Goal: Task Accomplishment & Management: Complete application form

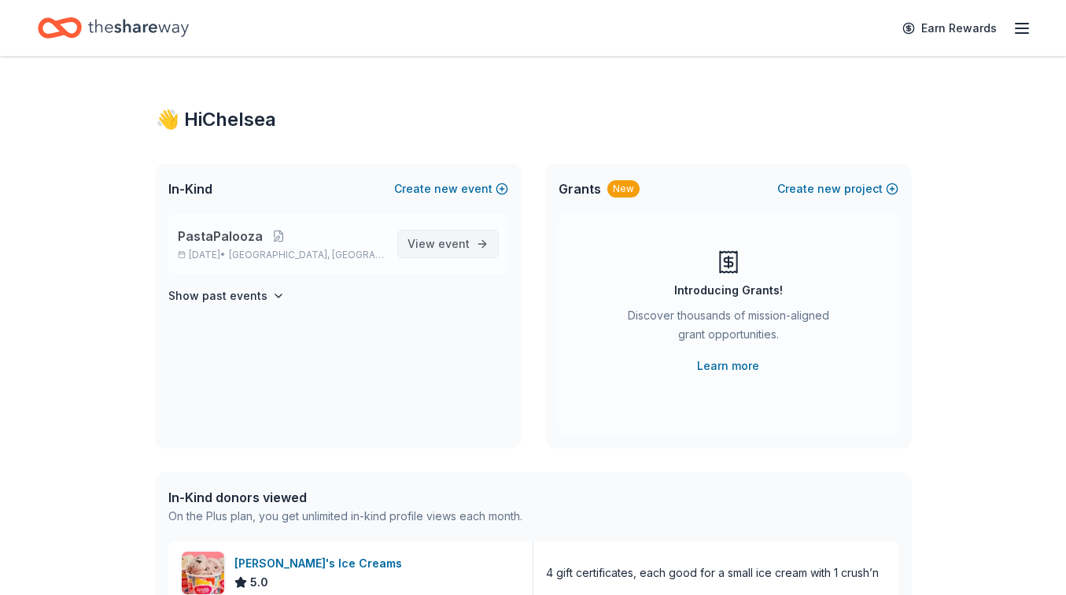
click at [448, 247] on span "event" at bounding box center [453, 243] width 31 height 13
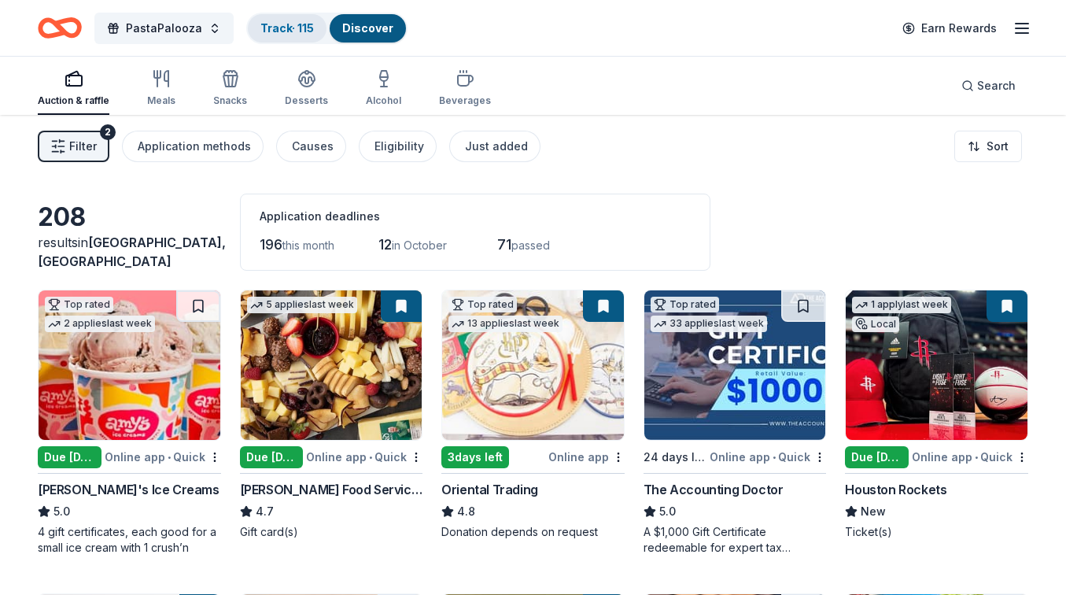
click at [294, 24] on link "Track · 115" at bounding box center [286, 27] width 53 height 13
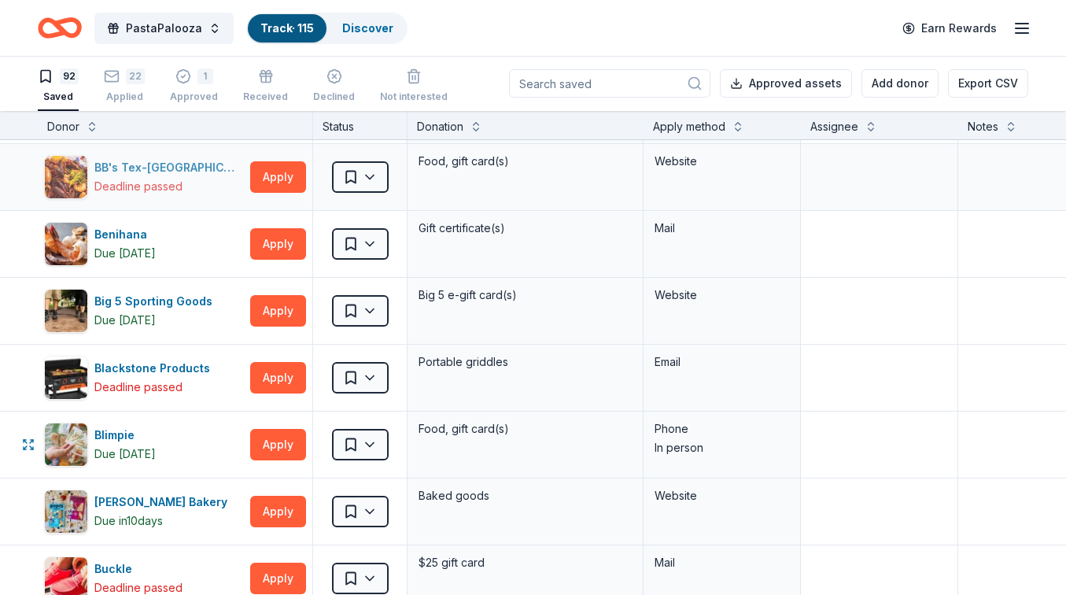
scroll to position [249, 0]
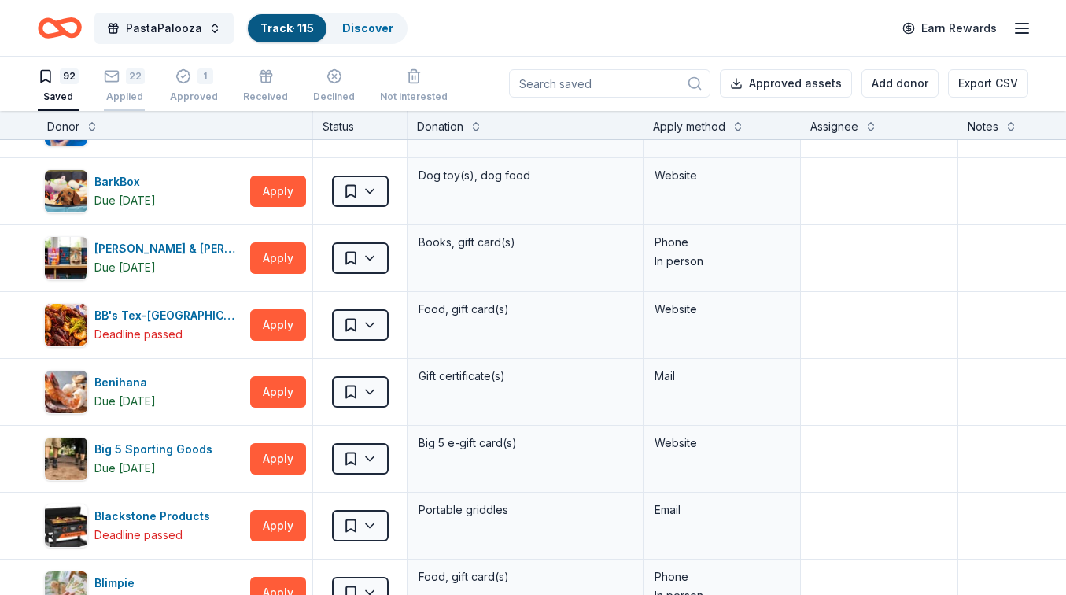
click at [111, 81] on rect "button" at bounding box center [111, 76] width 13 height 10
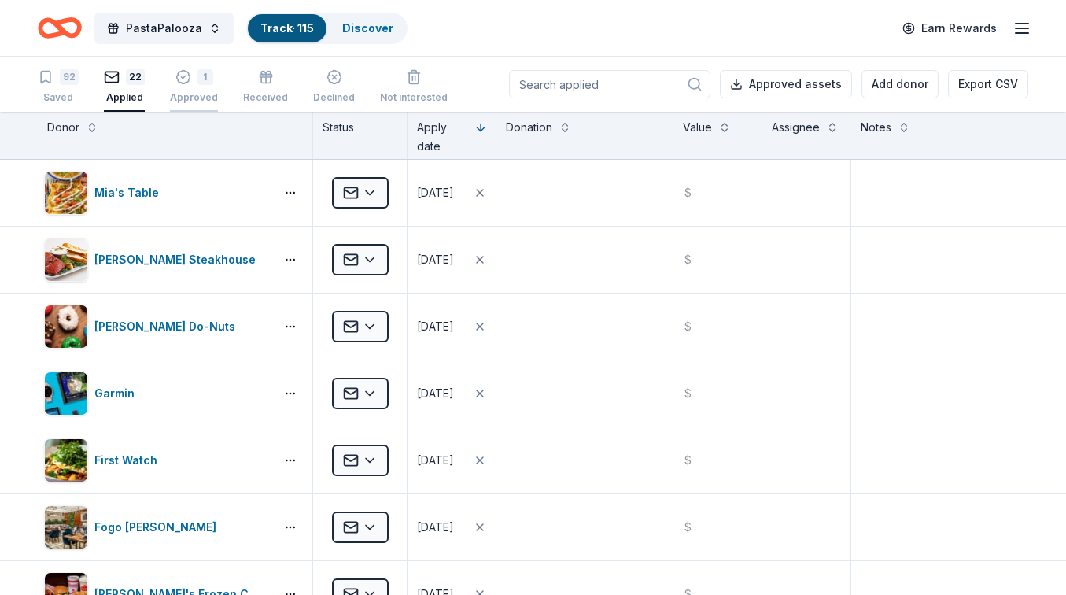
click at [183, 79] on icon "button" at bounding box center [183, 77] width 16 height 16
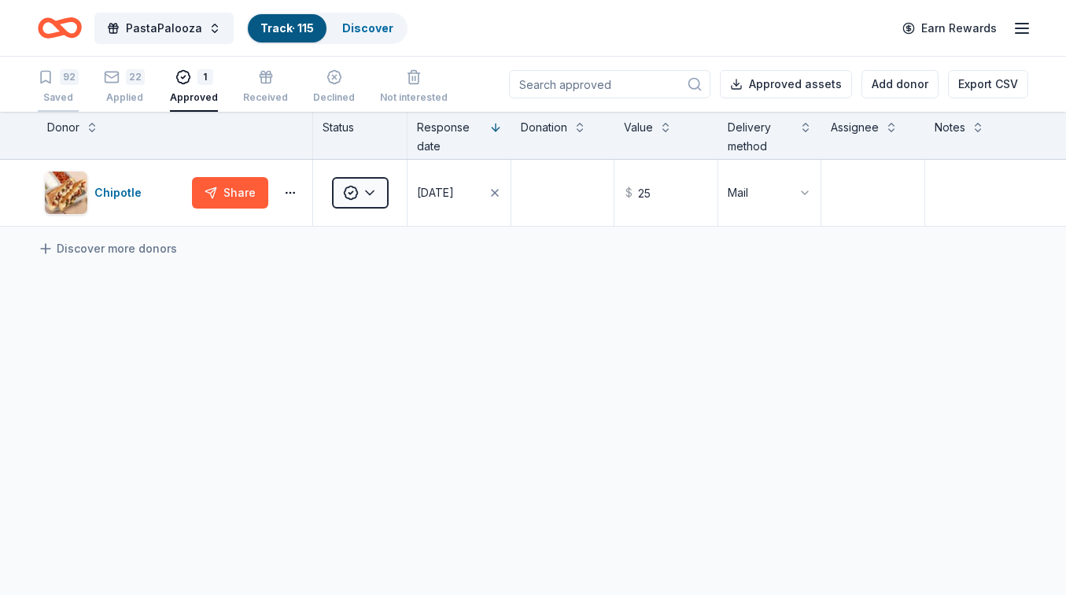
click at [53, 82] on div "92" at bounding box center [58, 77] width 41 height 16
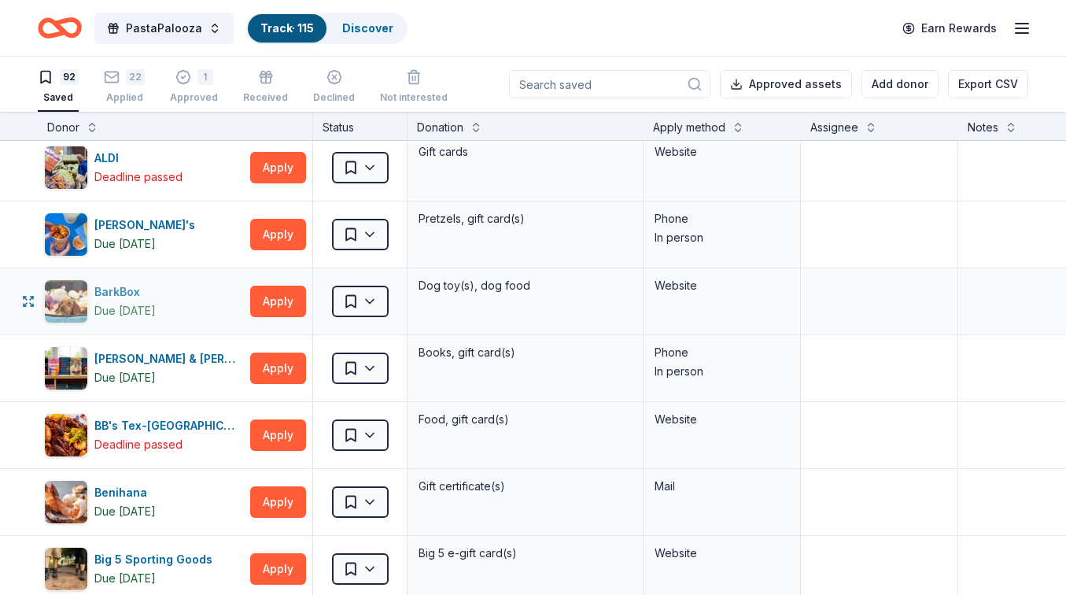
scroll to position [157, 0]
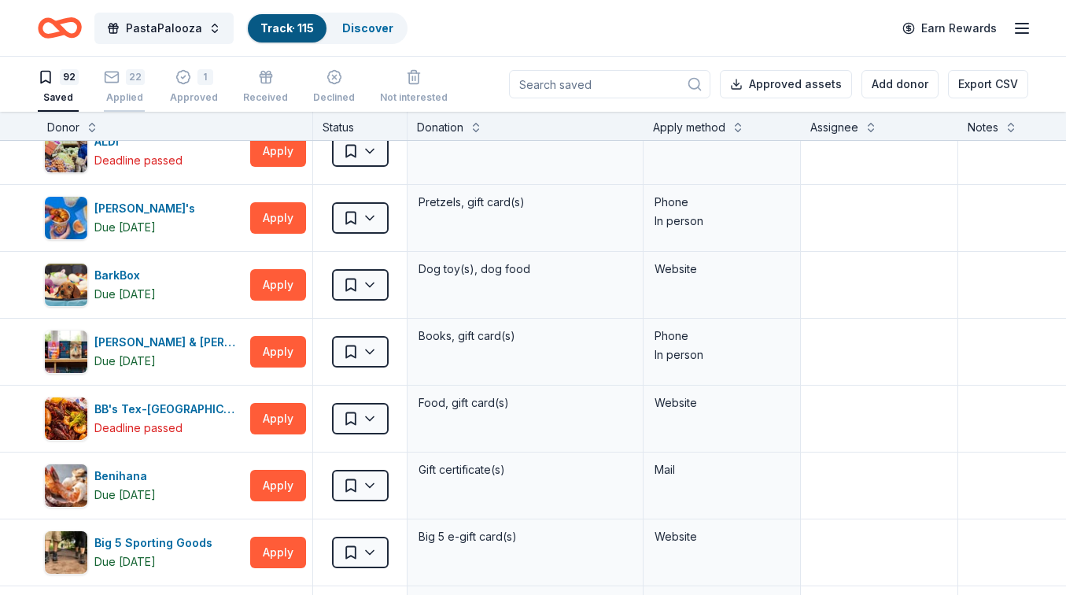
click at [113, 83] on icon "button" at bounding box center [112, 77] width 16 height 16
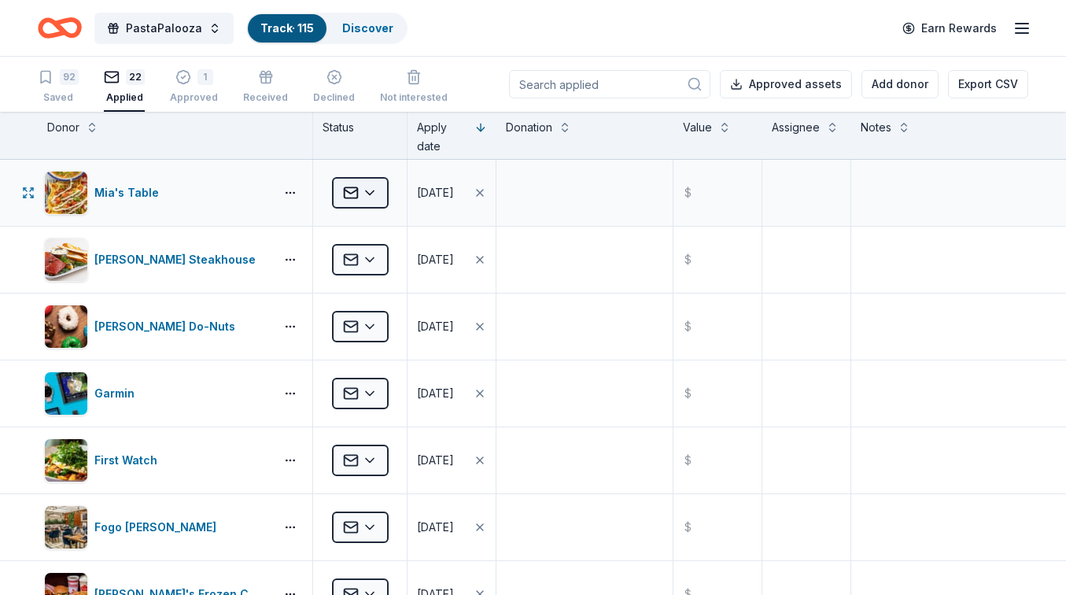
click at [376, 188] on html "PastaPalooza Track · 115 Discover Earn Rewards 92 Saved 22 Applied 1 Approved R…" at bounding box center [533, 297] width 1066 height 595
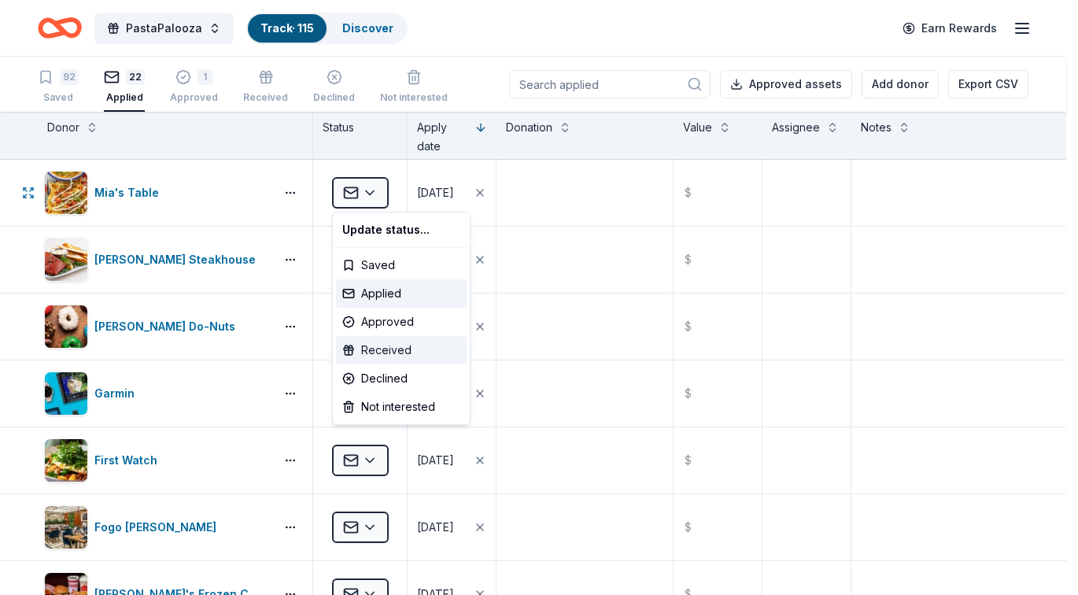
click at [395, 347] on div "Received" at bounding box center [401, 350] width 131 height 28
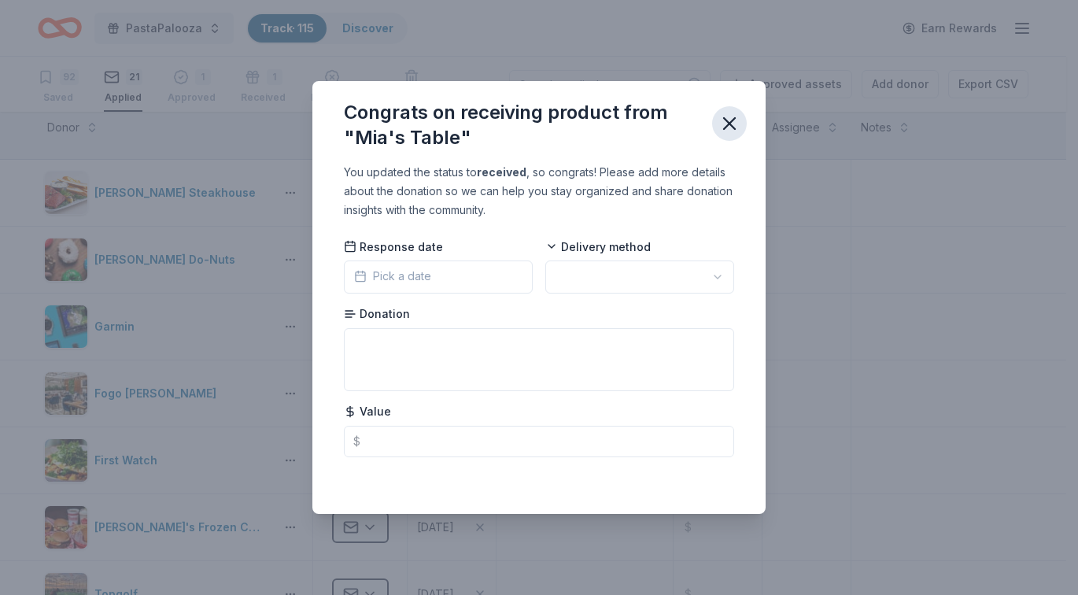
click at [728, 123] on icon "button" at bounding box center [729, 123] width 11 height 11
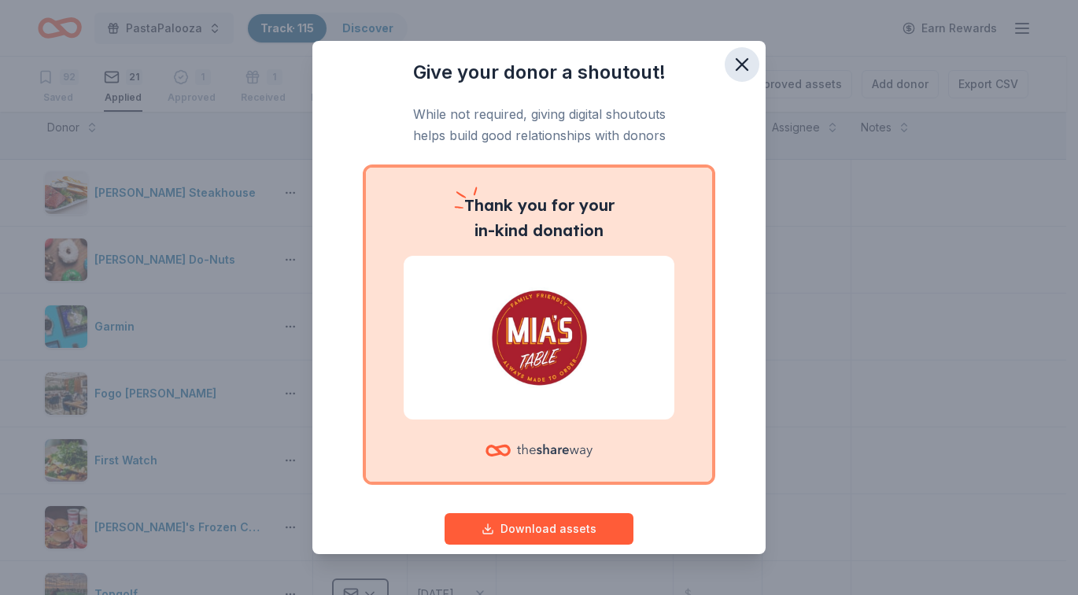
click at [731, 57] on icon "button" at bounding box center [742, 64] width 22 height 22
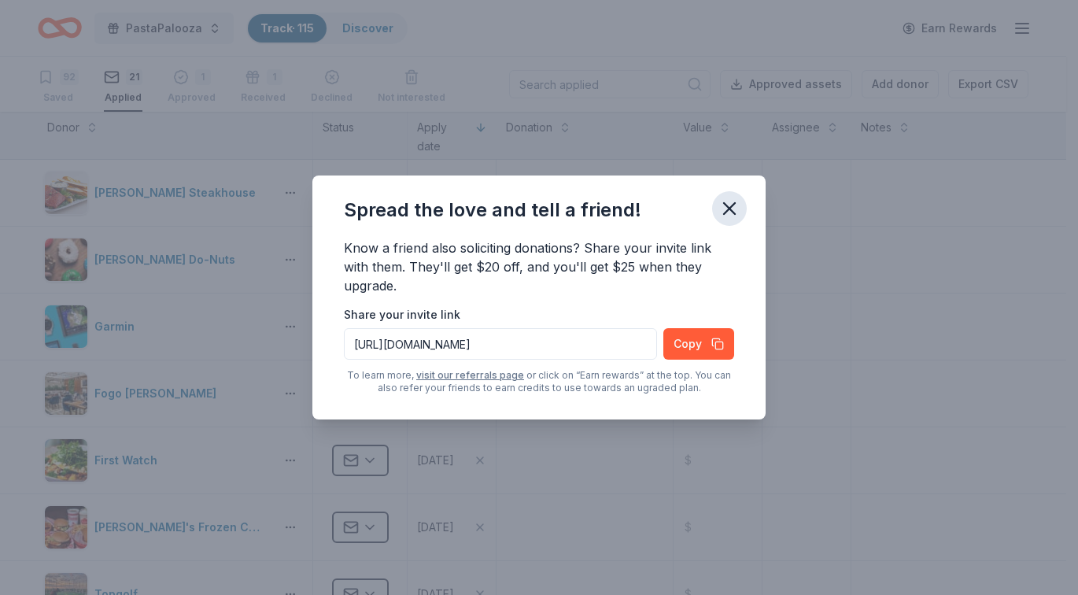
click at [732, 203] on icon "button" at bounding box center [729, 208] width 11 height 11
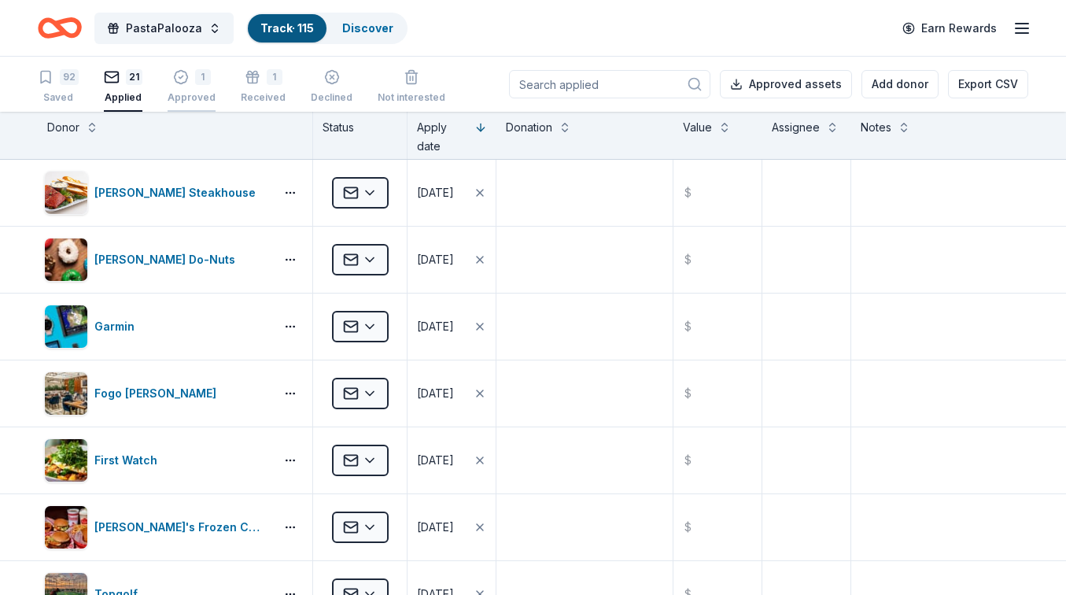
click at [183, 94] on div "Approved" at bounding box center [192, 97] width 48 height 13
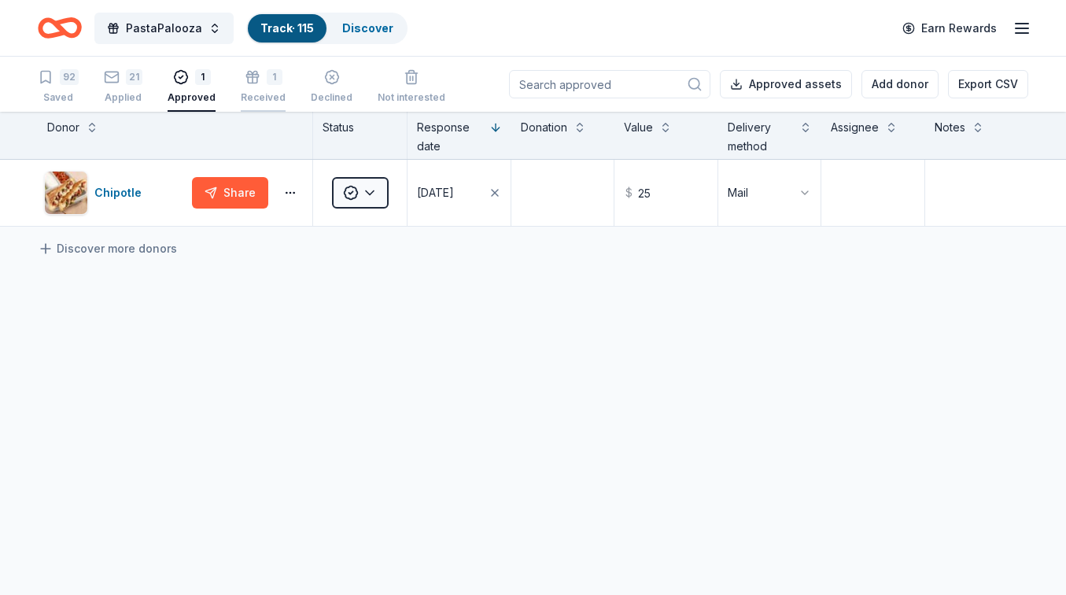
click at [248, 90] on div "1 Received" at bounding box center [263, 78] width 45 height 35
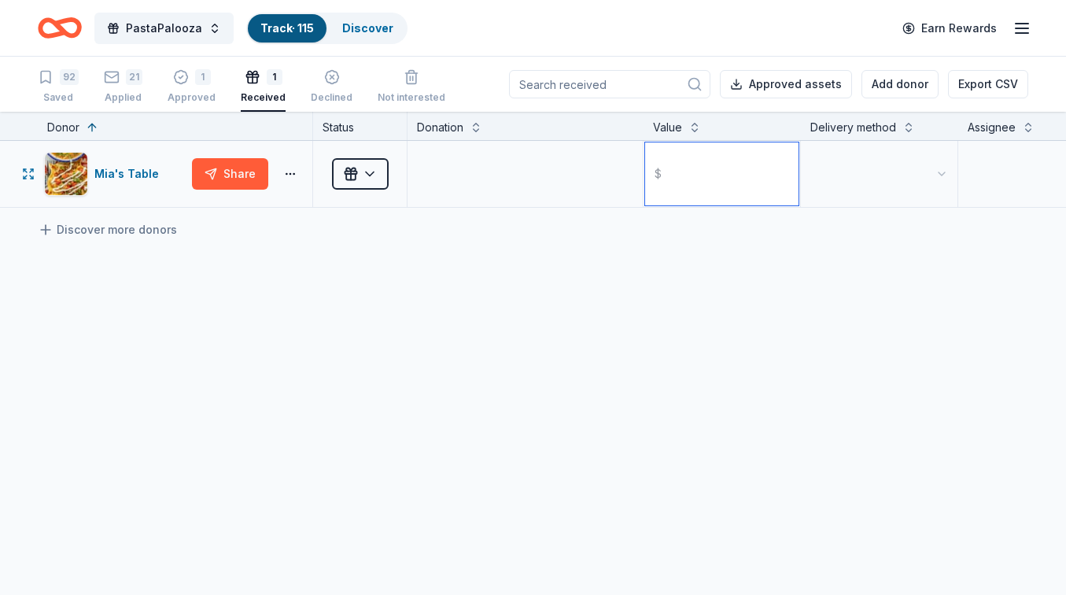
click at [700, 175] on input "text" at bounding box center [721, 173] width 153 height 63
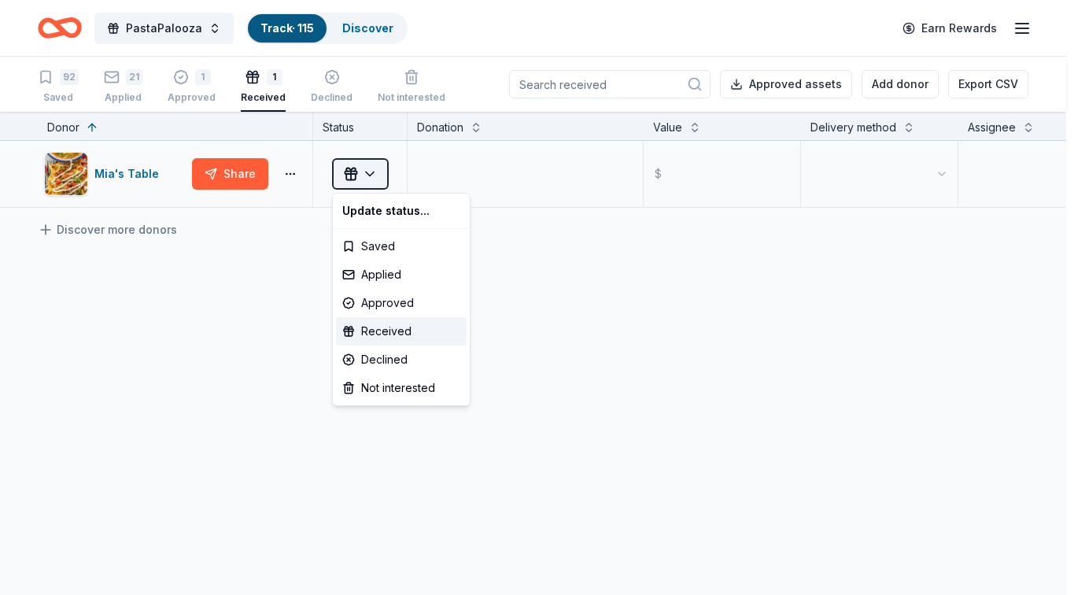
click at [376, 168] on html "PastaPalooza Track · 115 Discover Earn Rewards 92 Saved 21 Applied 1 Approved 1…" at bounding box center [539, 297] width 1078 height 595
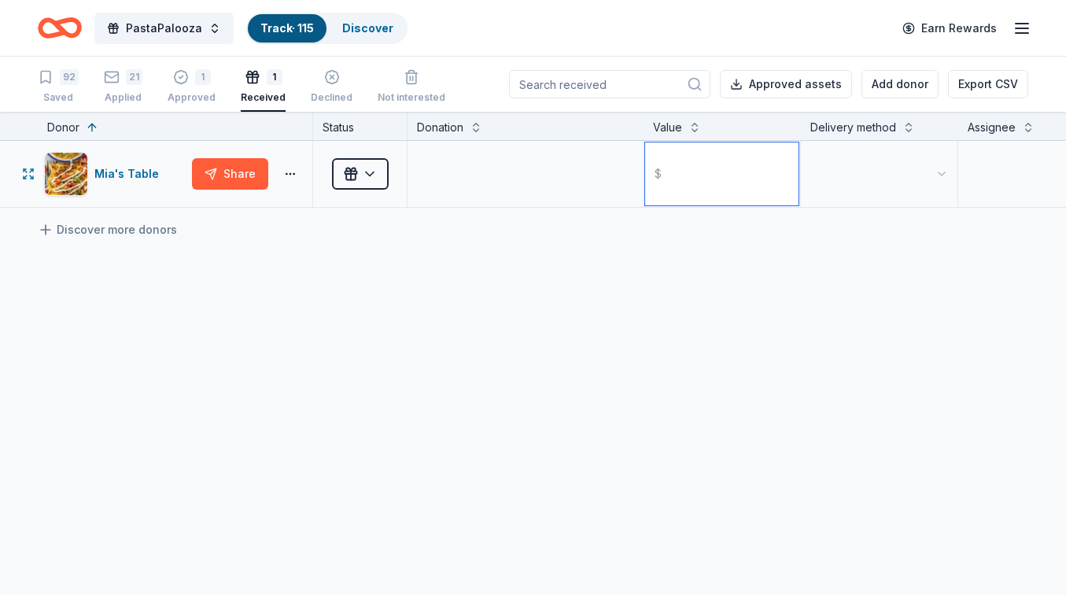
click at [717, 182] on input "text" at bounding box center [721, 173] width 153 height 63
type input "100.00"
click at [501, 160] on textarea at bounding box center [525, 173] width 232 height 63
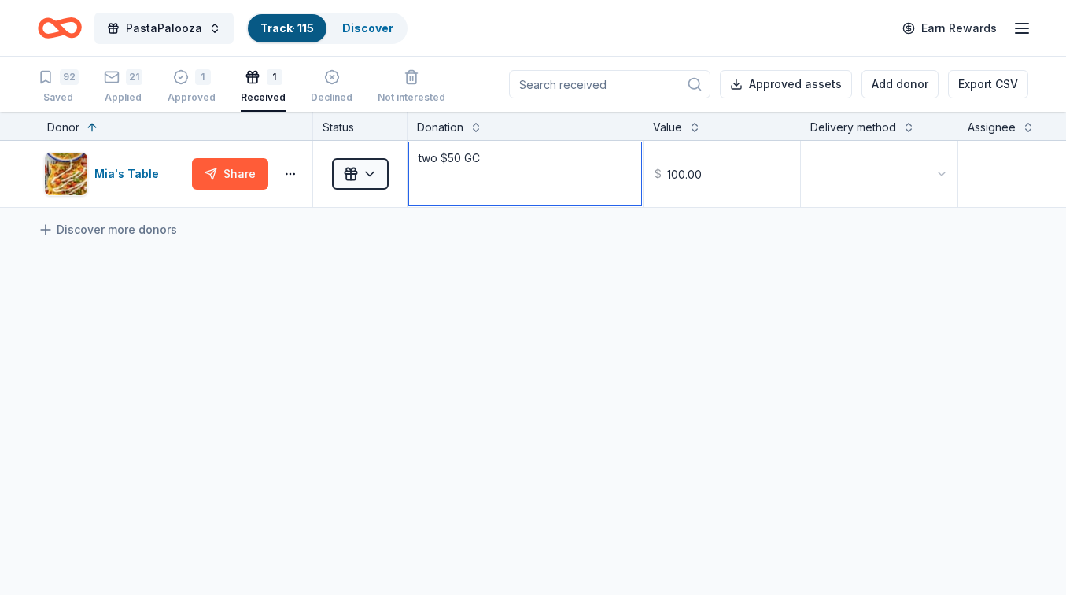
type textarea "two $50 GC"
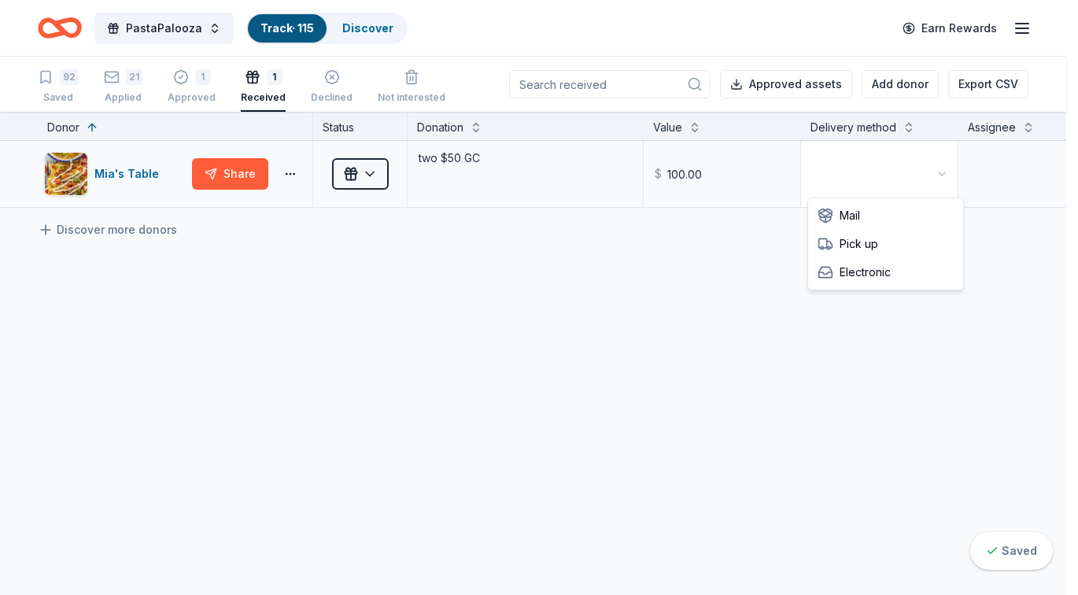
click at [932, 177] on html "PastaPalooza Track · 115 Discover Earn Rewards 92 Saved 21 Applied 1 Approved 1…" at bounding box center [539, 297] width 1078 height 595
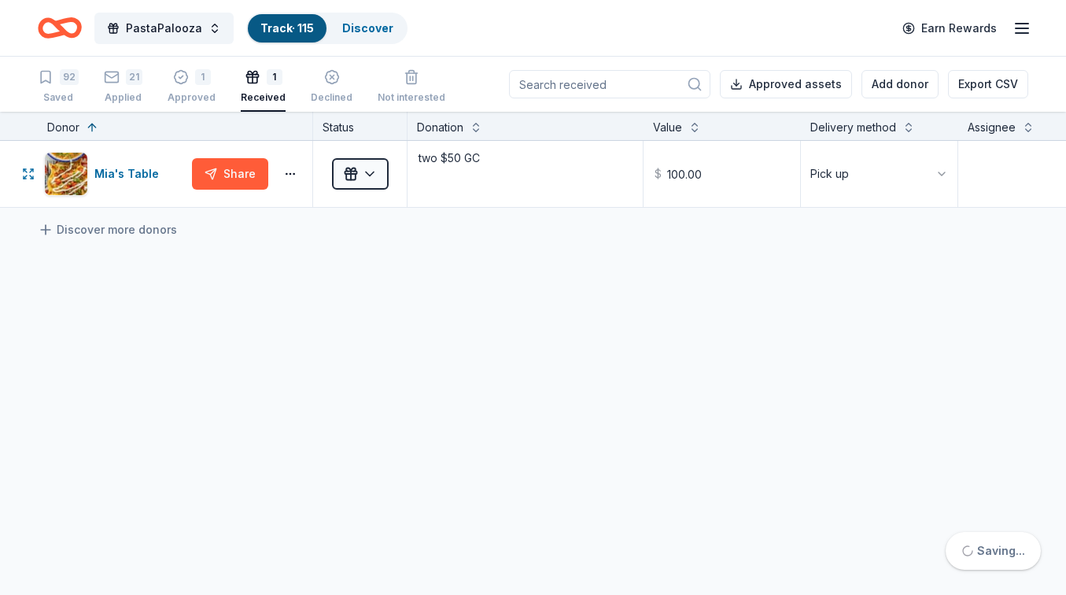
click at [983, 258] on div "[PERSON_NAME]'s Table Share Received two $50 GC $ 100.00 Pick up Discover more …" at bounding box center [694, 322] width 1389 height 363
click at [53, 75] on div "92" at bounding box center [58, 77] width 41 height 16
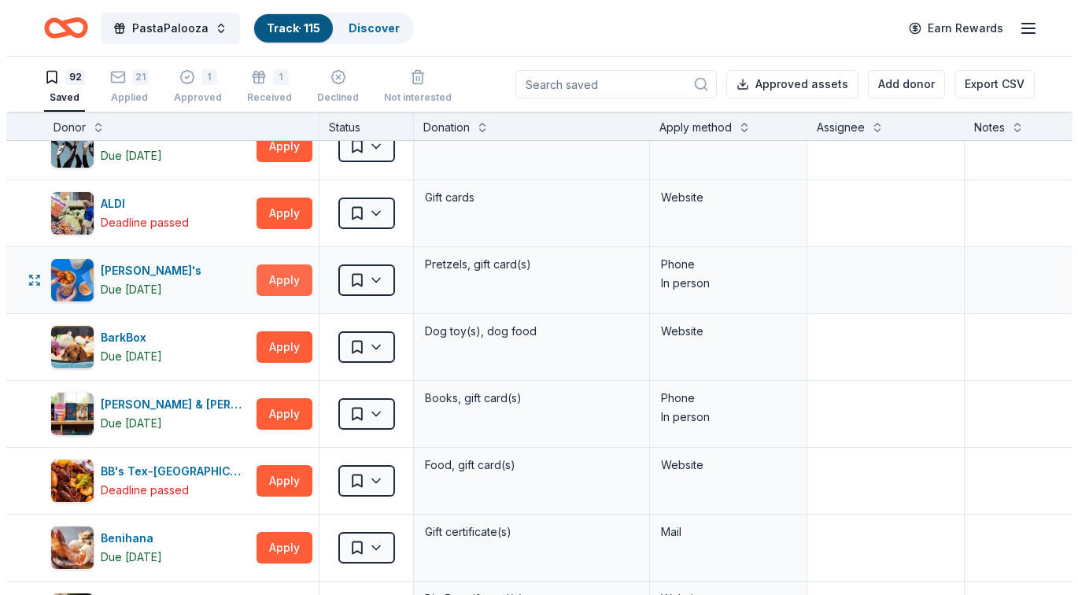
scroll to position [98, 0]
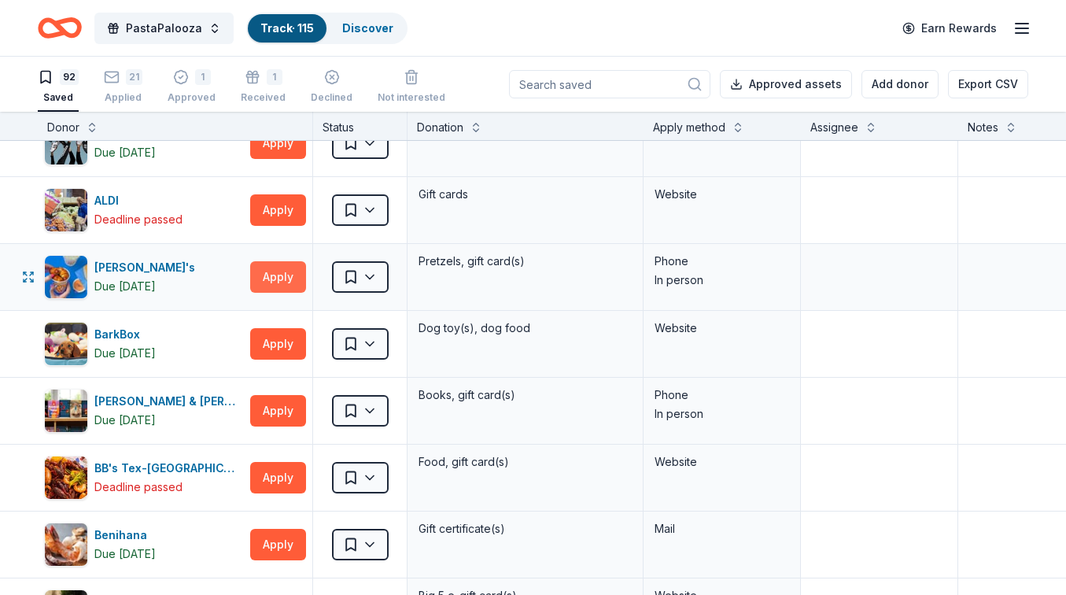
click at [278, 278] on button "Apply" at bounding box center [278, 276] width 56 height 31
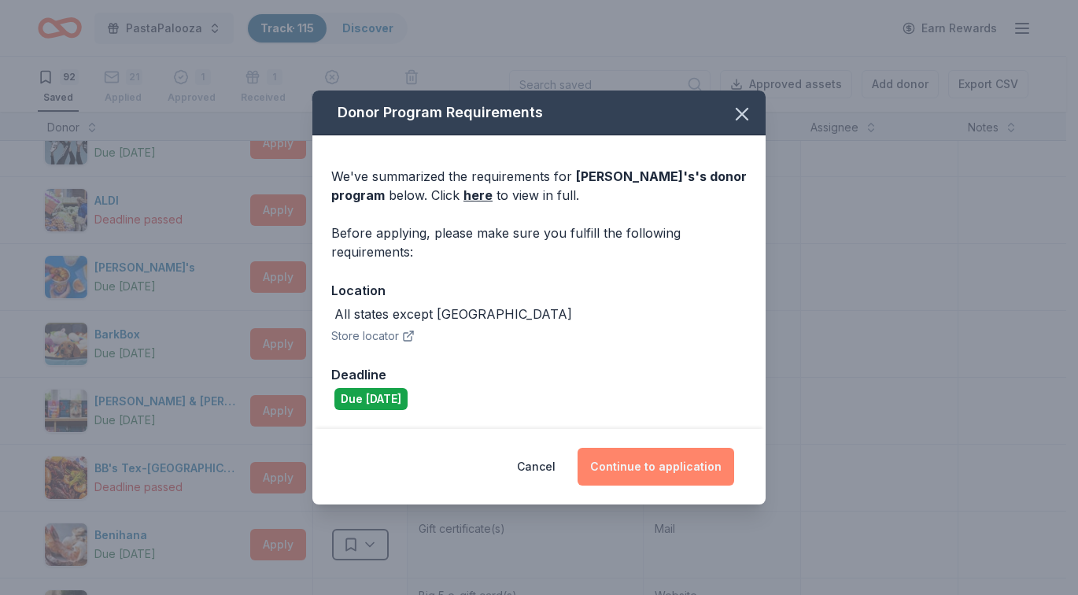
click at [679, 468] on button "Continue to application" at bounding box center [655, 467] width 157 height 38
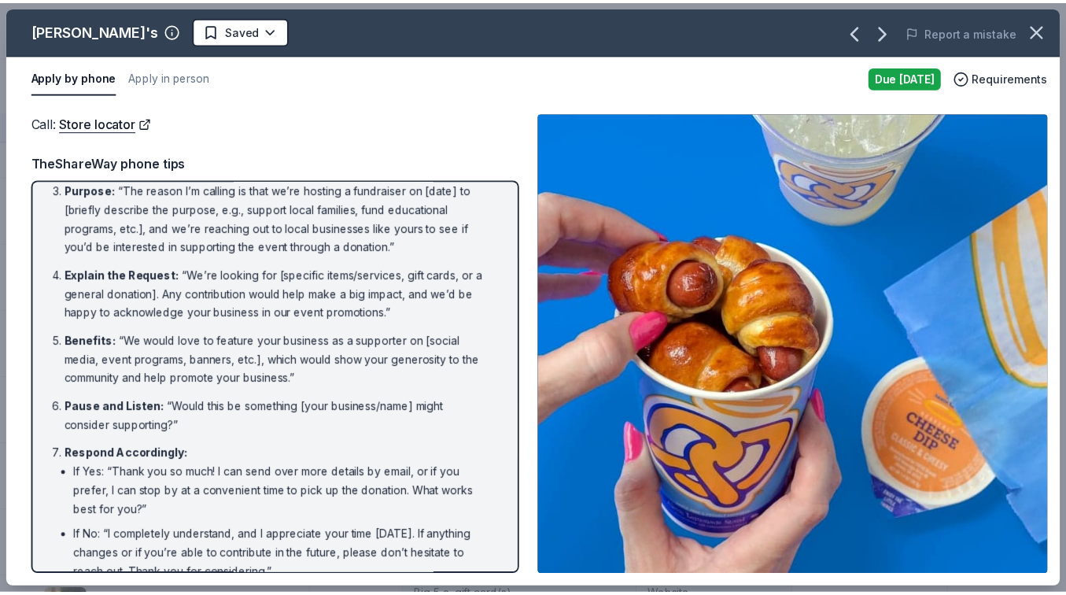
scroll to position [0, 0]
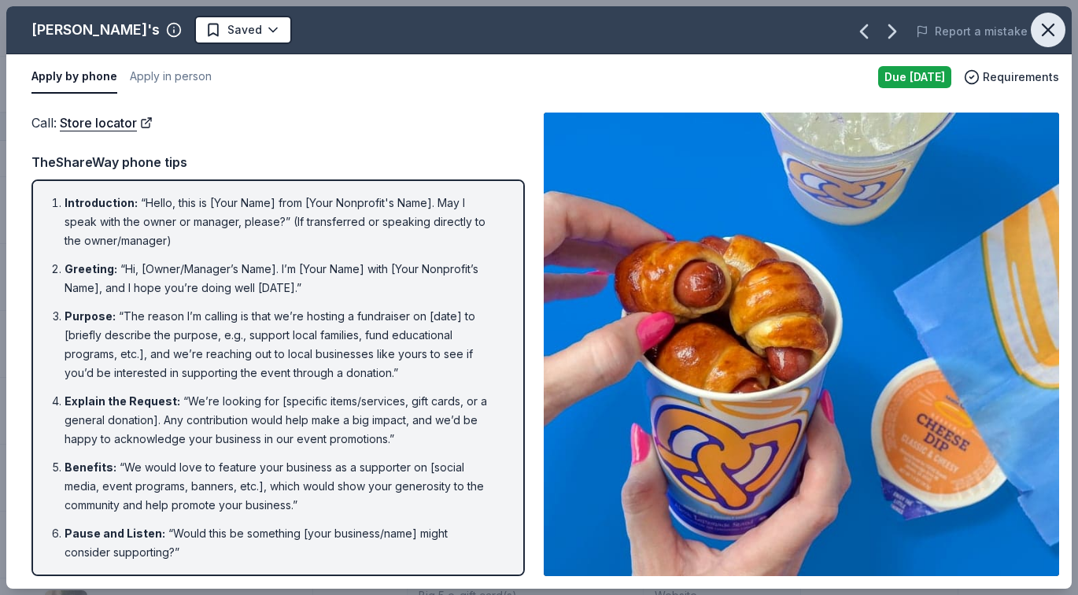
click at [1055, 28] on icon "button" at bounding box center [1048, 30] width 22 height 22
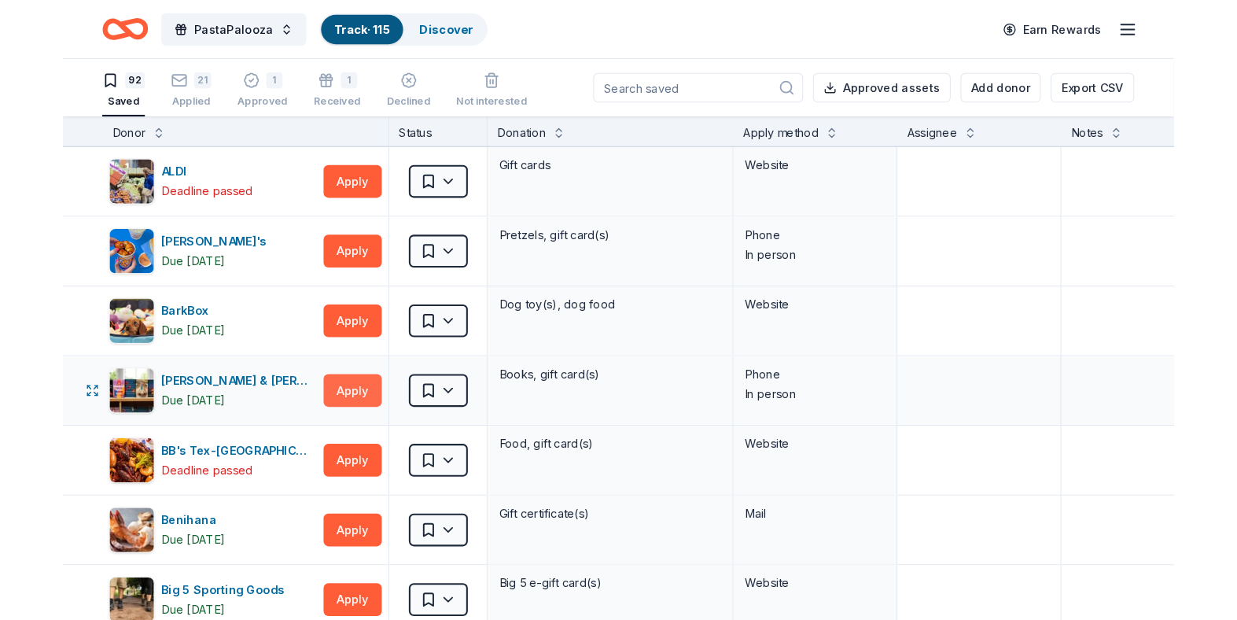
scroll to position [135, 0]
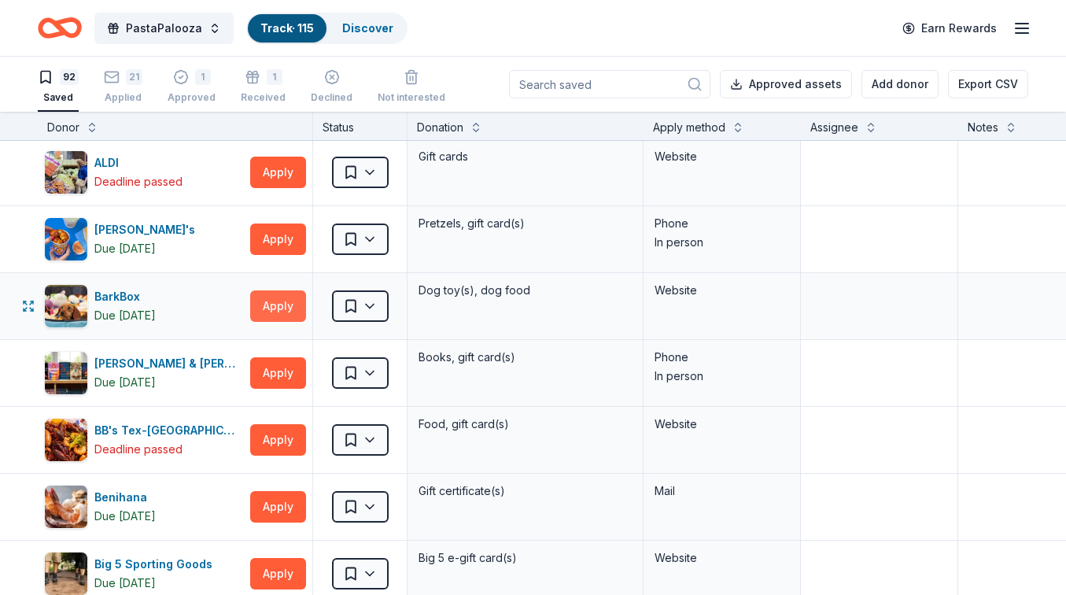
click at [280, 303] on button "Apply" at bounding box center [278, 305] width 56 height 31
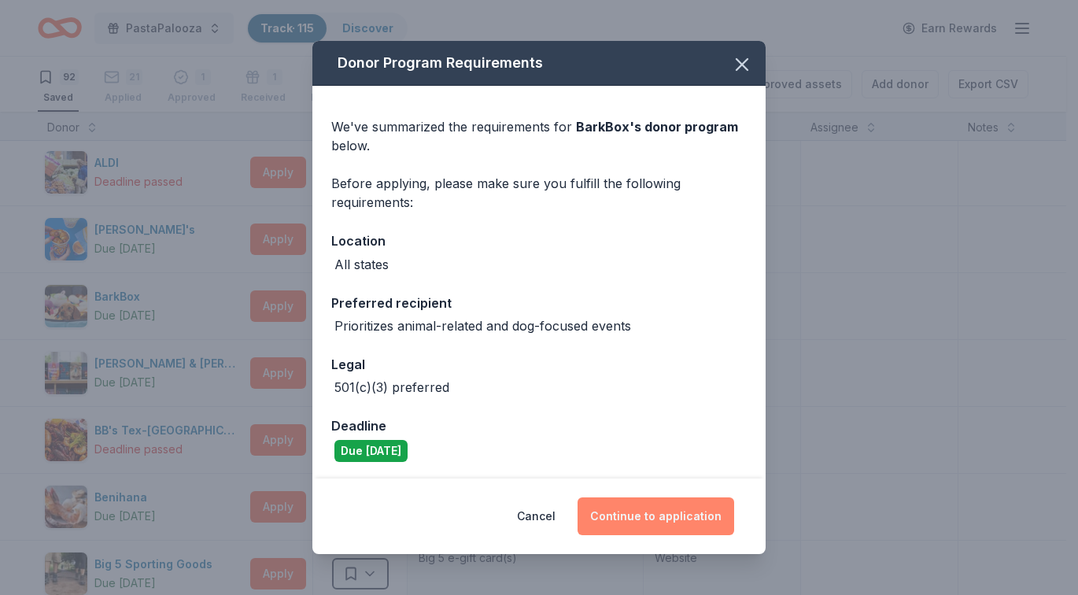
click at [671, 524] on button "Continue to application" at bounding box center [655, 516] width 157 height 38
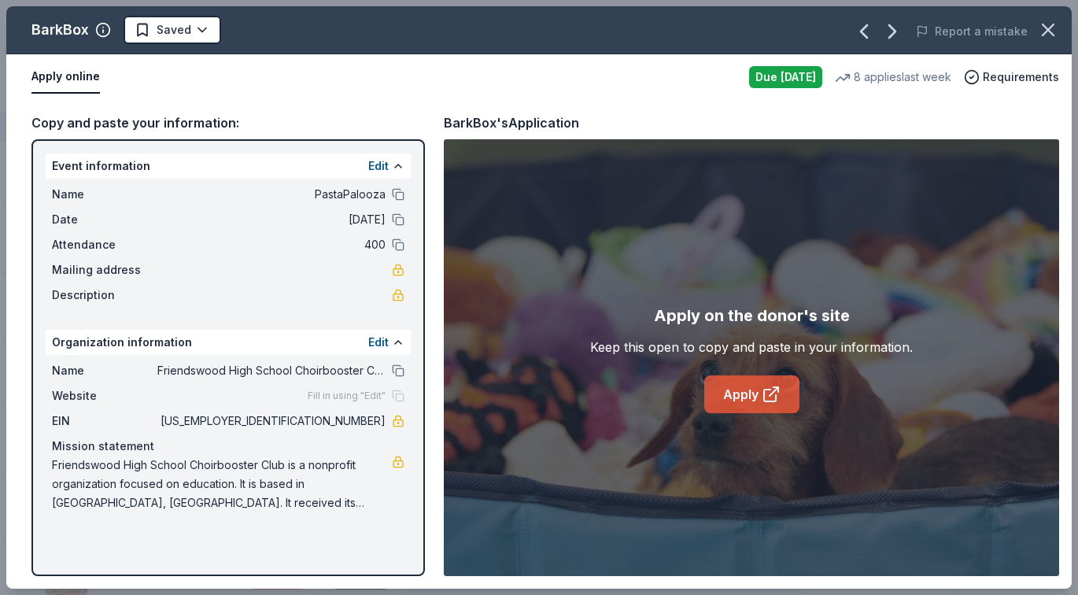
click at [727, 397] on link "Apply" at bounding box center [751, 394] width 95 height 38
